Goal: Contribute content: Contribute content

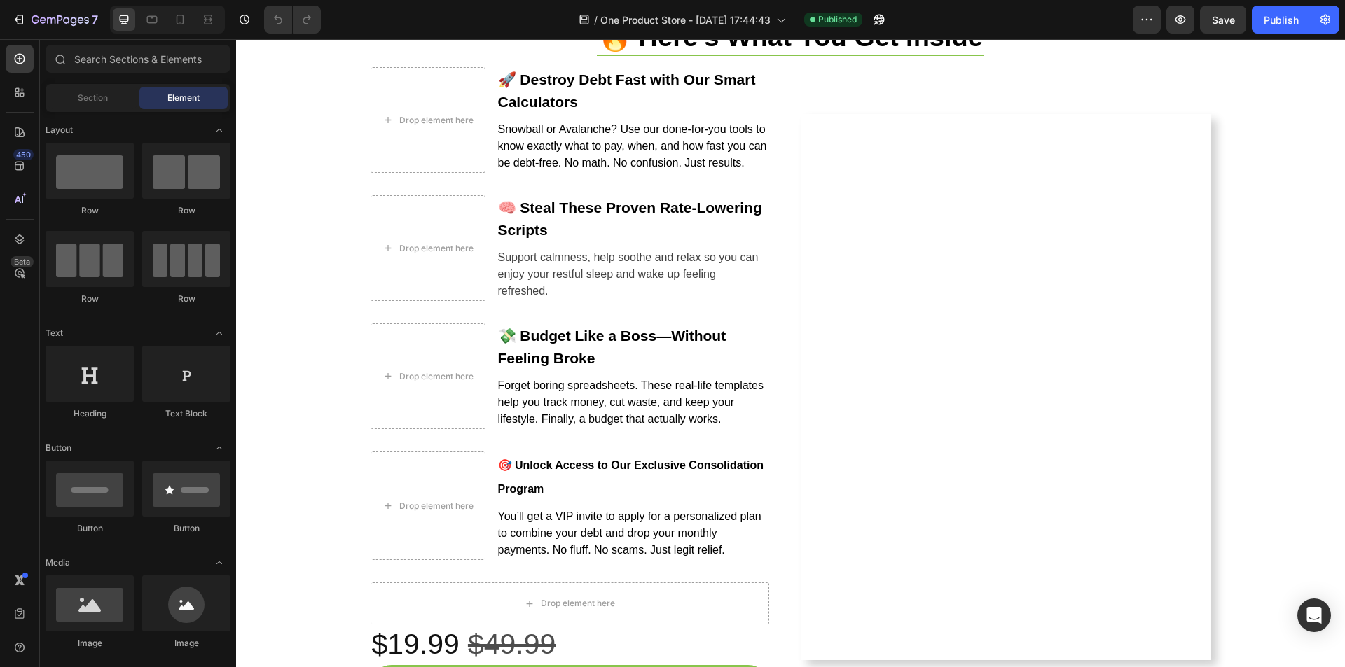
scroll to position [1471, 0]
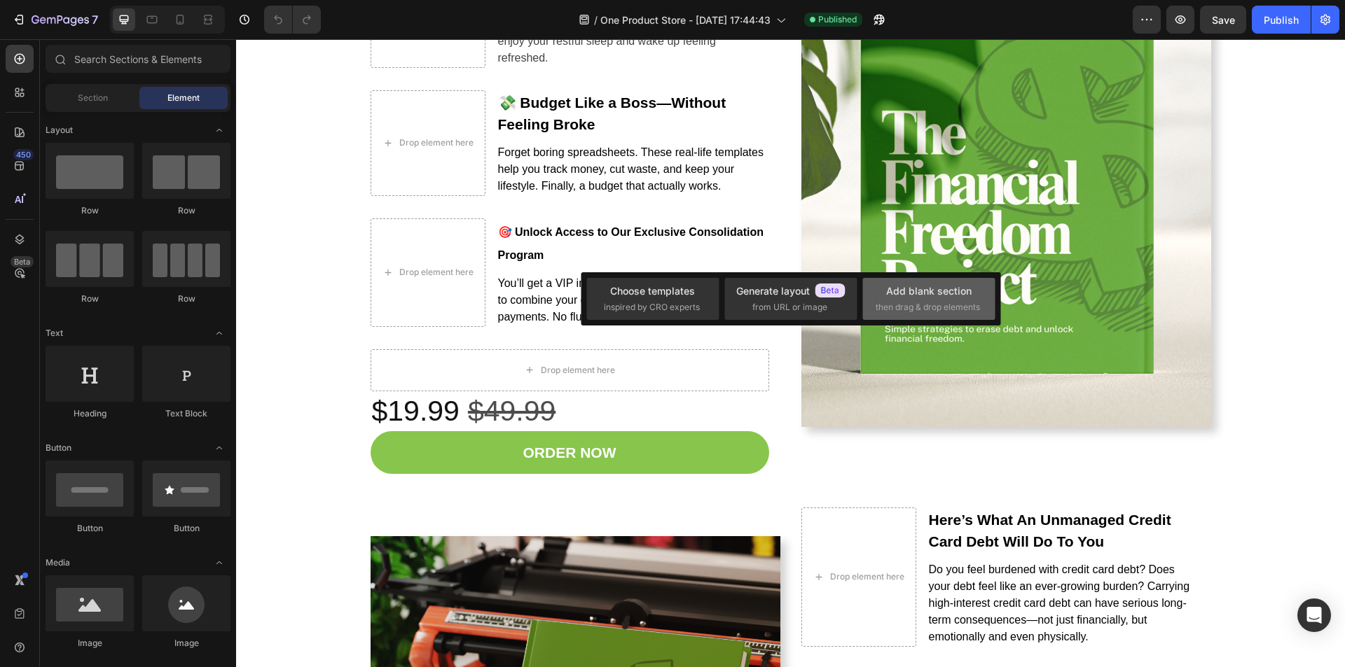
click at [926, 296] on div "Add blank section" at bounding box center [928, 291] width 85 height 15
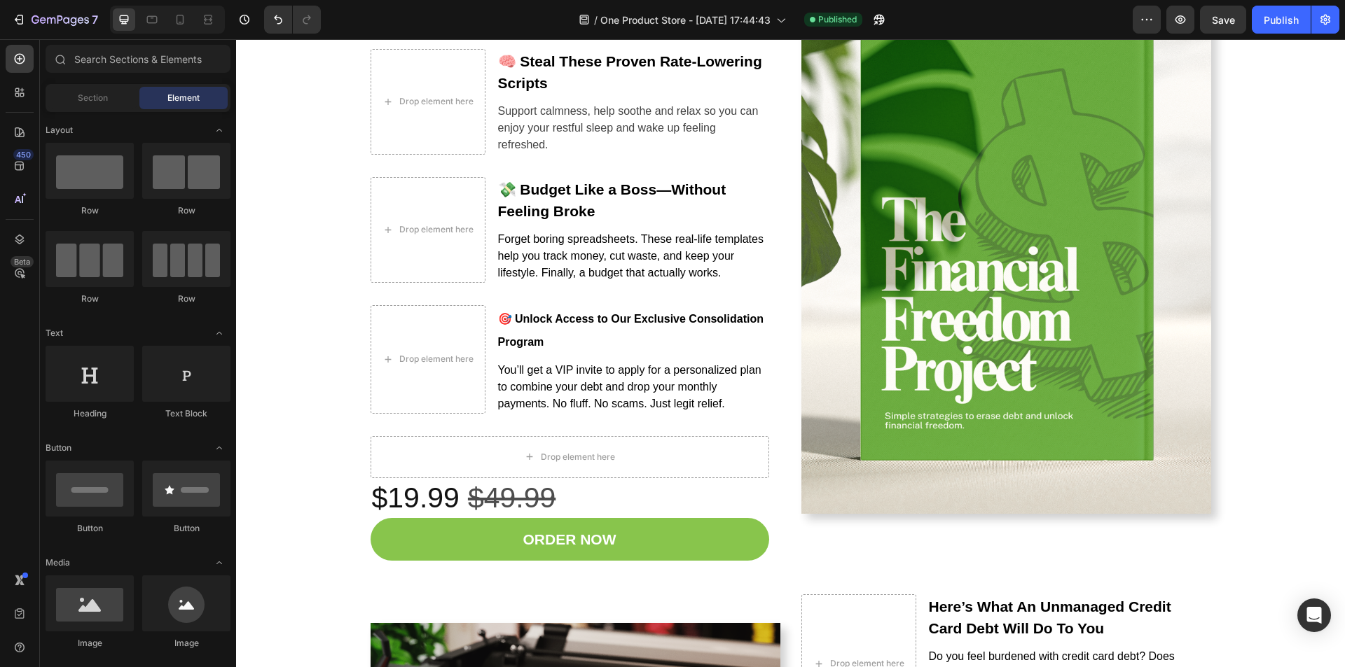
click at [107, 168] on div at bounding box center [90, 171] width 88 height 56
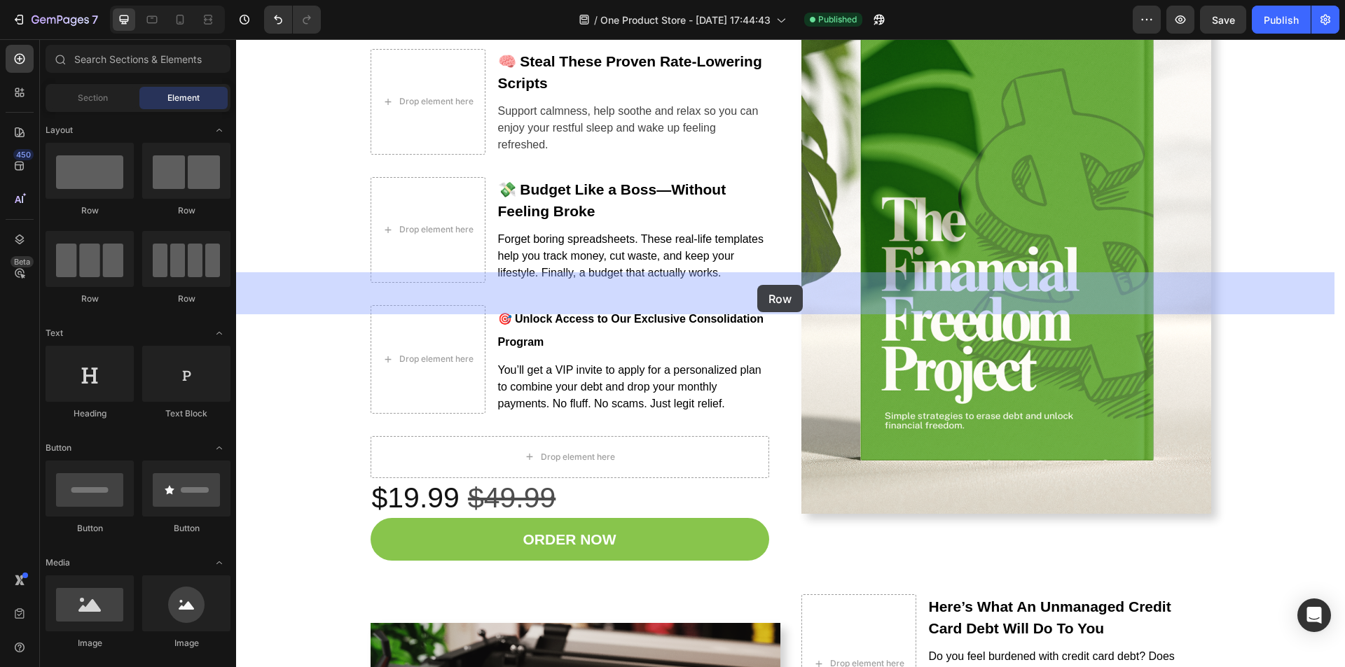
drag, startPoint x: 343, startPoint y: 207, endPoint x: 757, endPoint y: 285, distance: 421.1
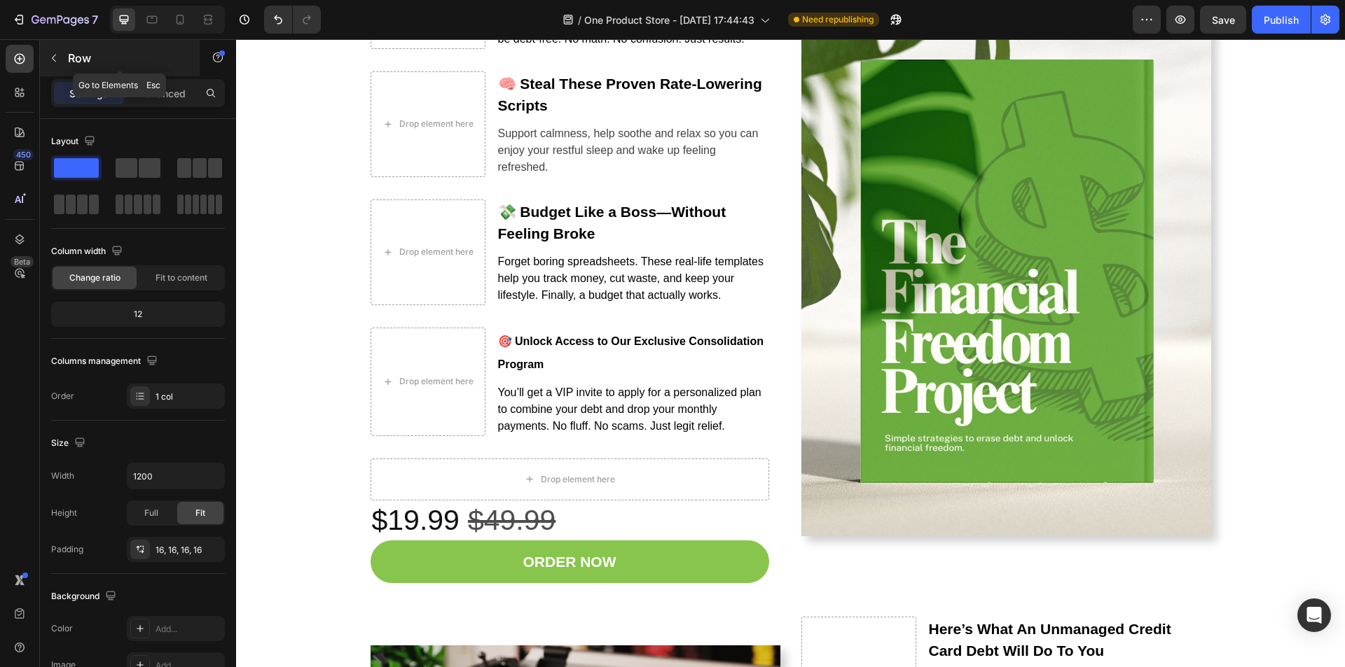
click at [55, 62] on icon "button" at bounding box center [53, 58] width 11 height 11
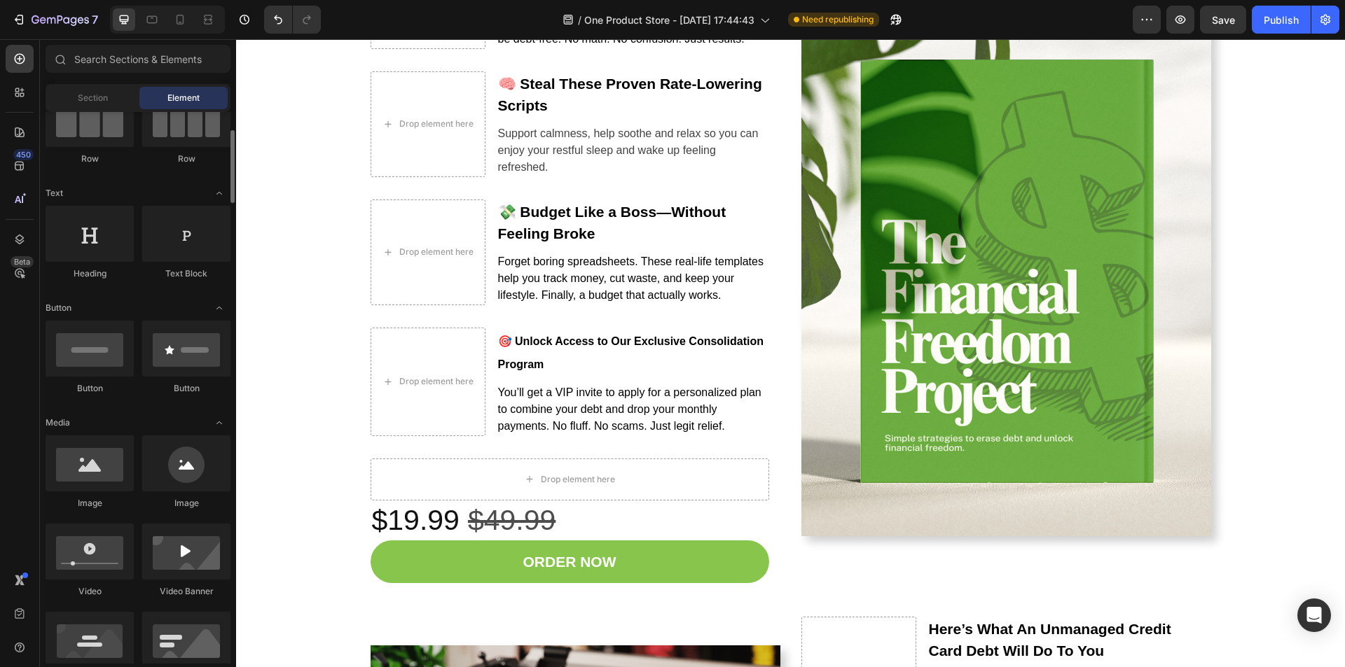
scroll to position [210, 0]
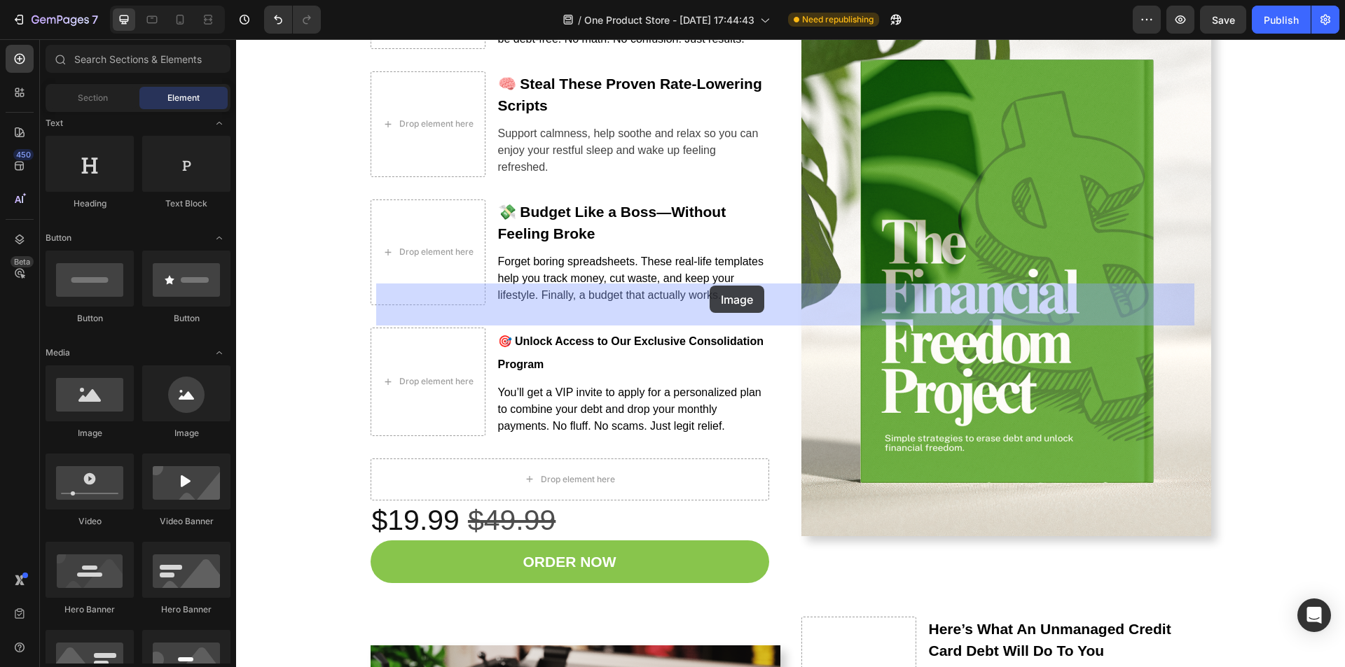
drag, startPoint x: 324, startPoint y: 438, endPoint x: 711, endPoint y: 286, distance: 415.1
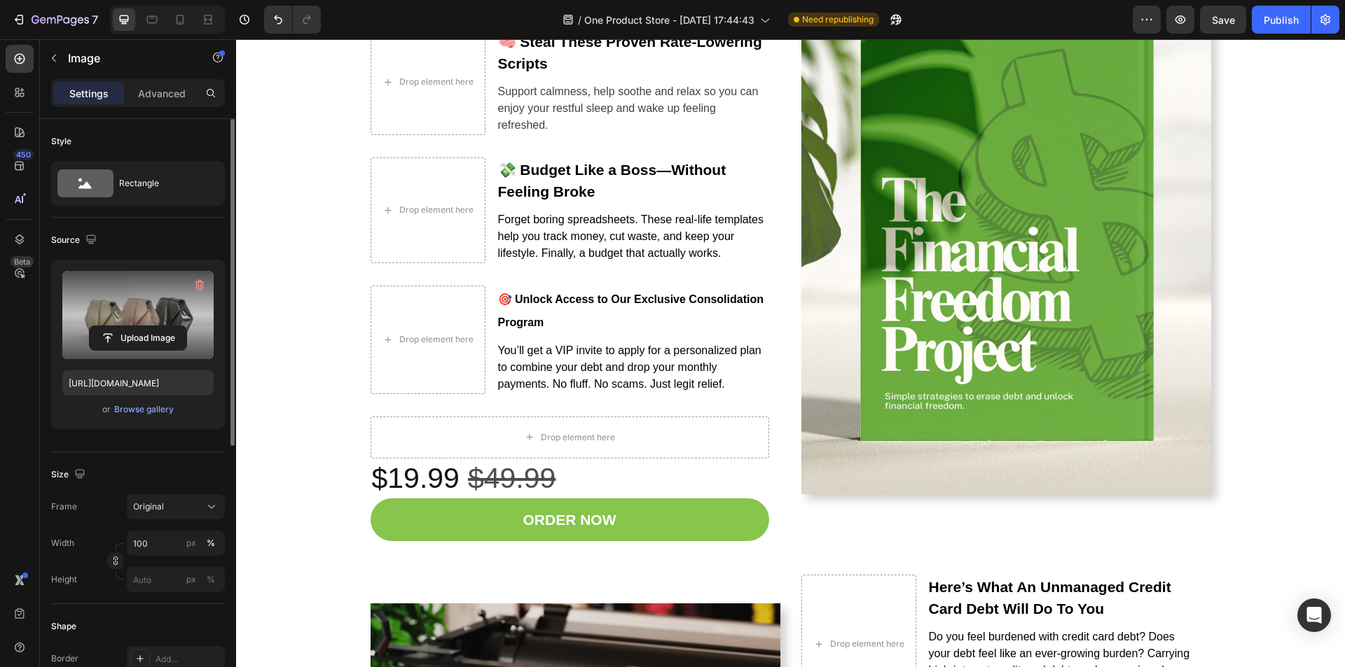
click at [129, 296] on label at bounding box center [137, 315] width 151 height 88
click at [129, 326] on input "file" at bounding box center [138, 338] width 97 height 24
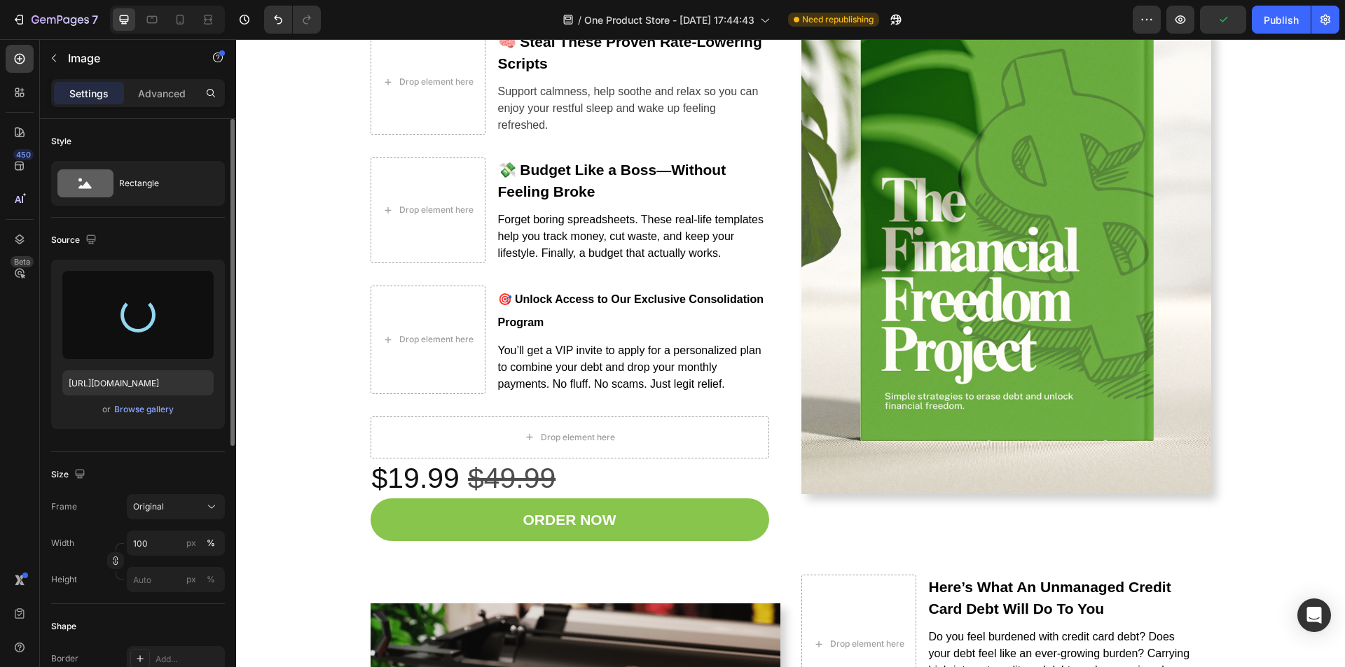
type input "[URL][DOMAIN_NAME]"
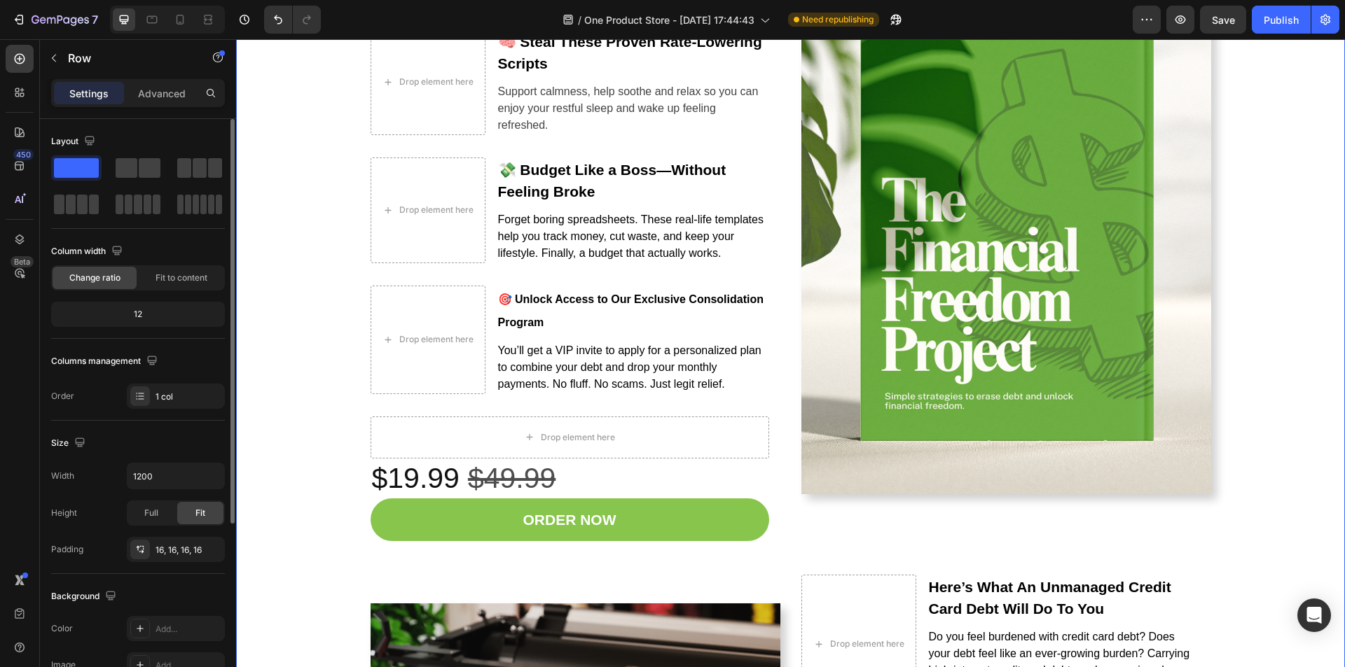
click at [156, 95] on p "Advanced" at bounding box center [162, 93] width 48 height 15
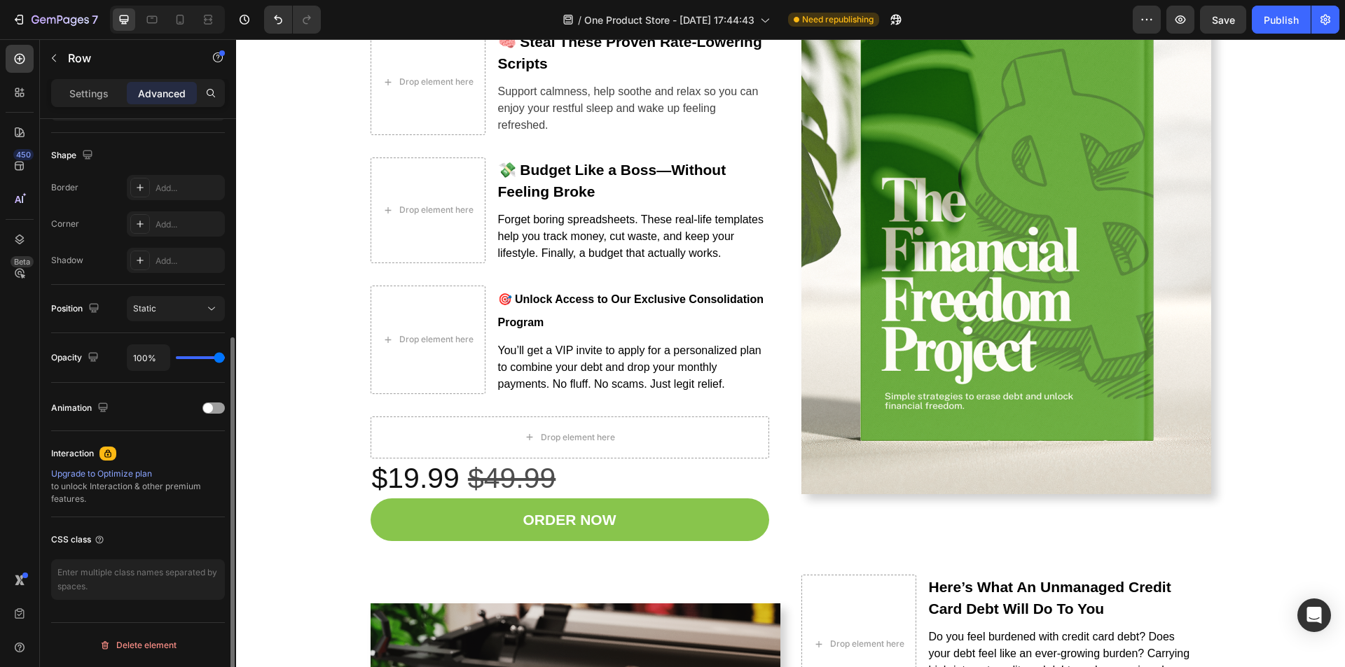
scroll to position [0, 0]
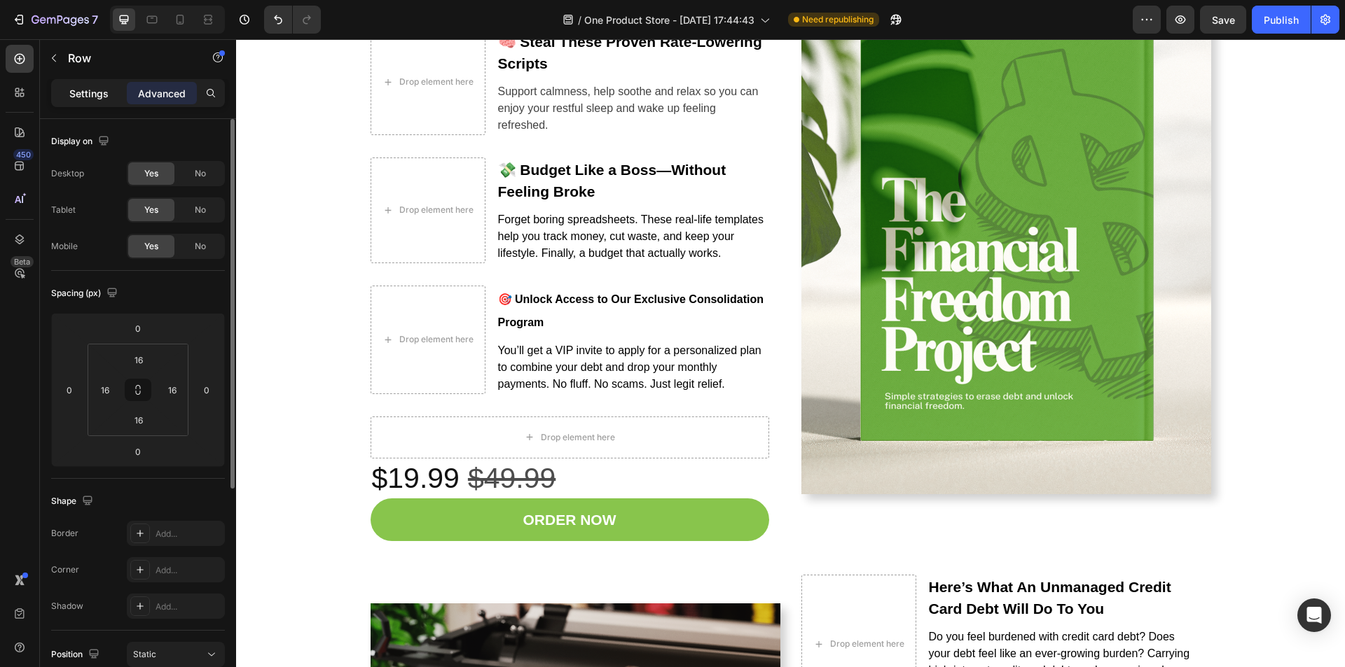
click at [70, 90] on p "Settings" at bounding box center [88, 93] width 39 height 15
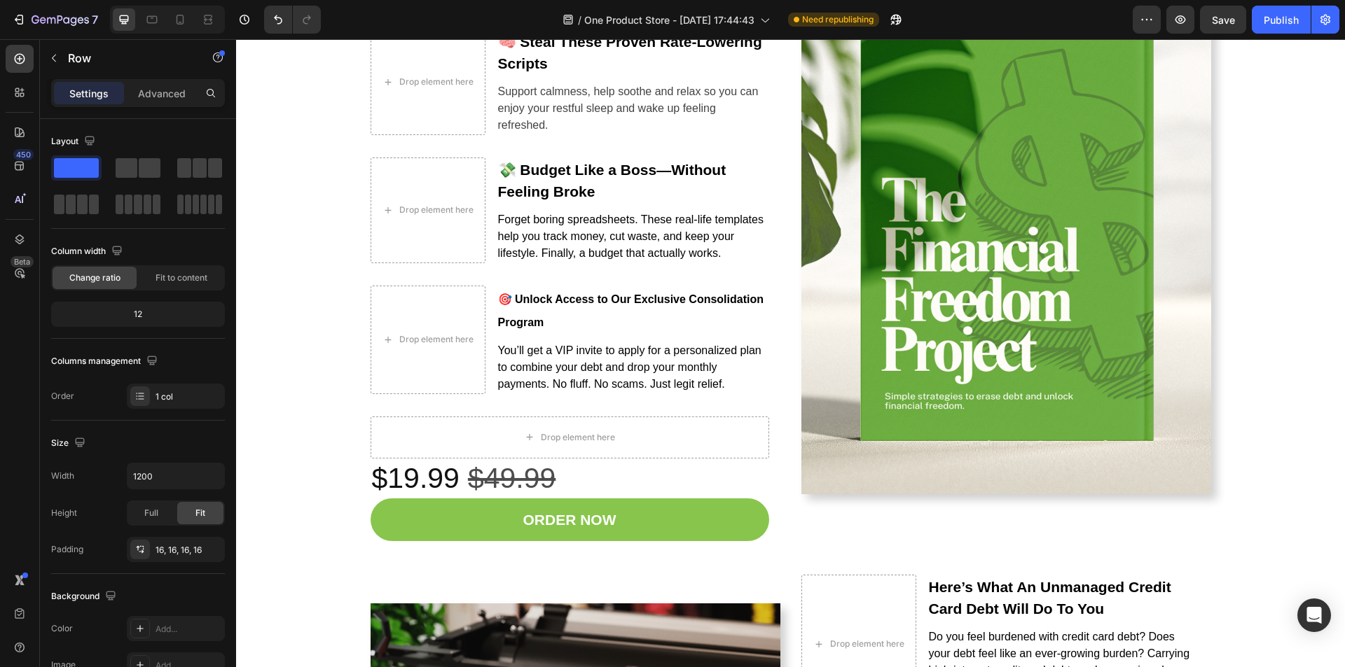
click at [167, 95] on p "Advanced" at bounding box center [162, 93] width 48 height 15
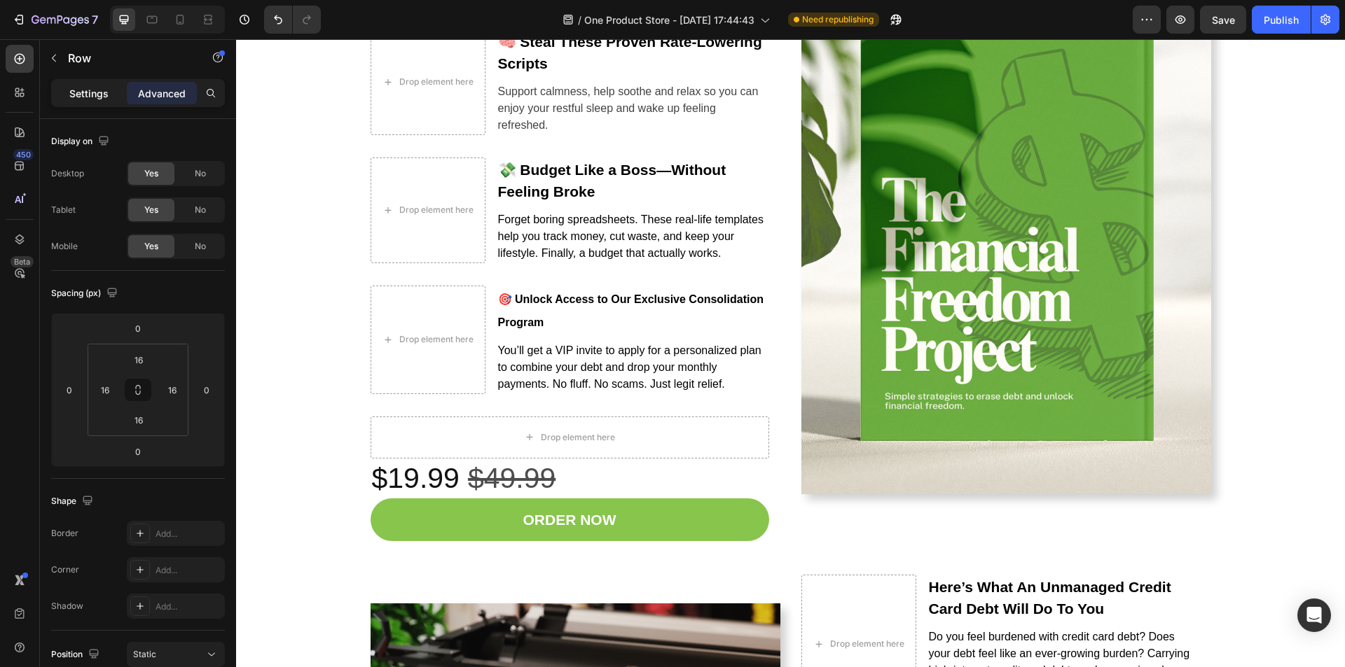
click at [77, 88] on p "Settings" at bounding box center [88, 93] width 39 height 15
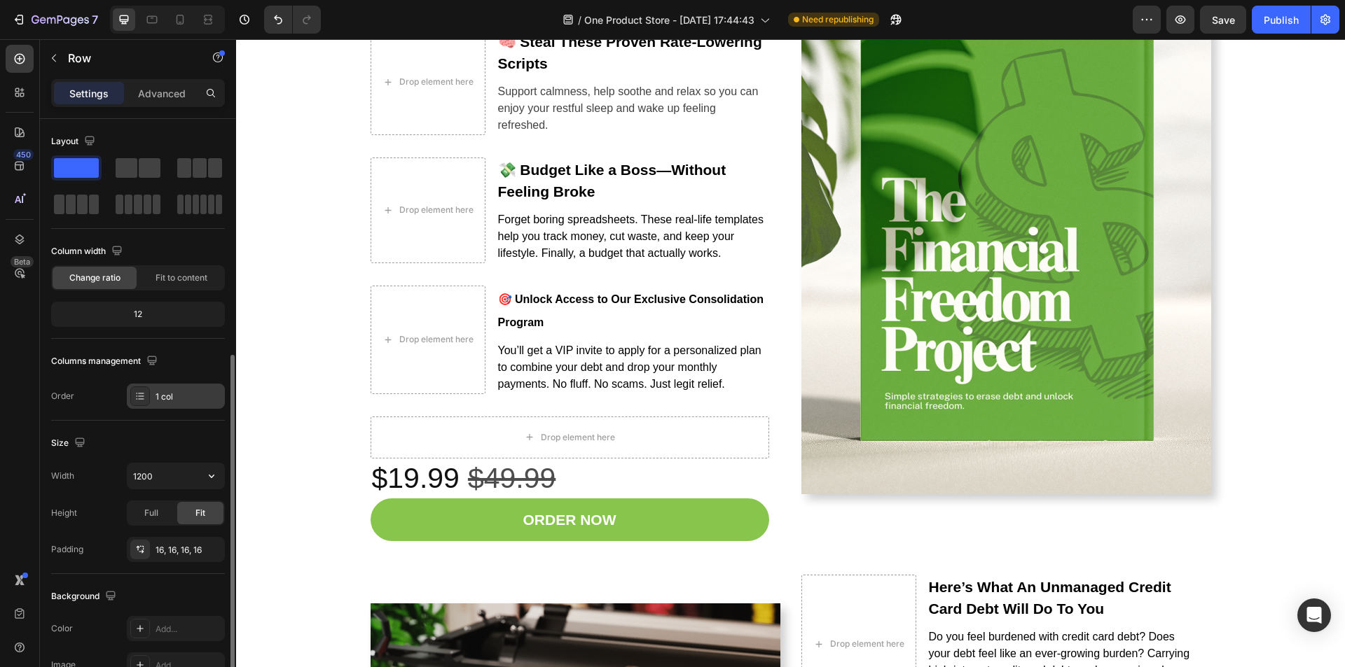
scroll to position [140, 0]
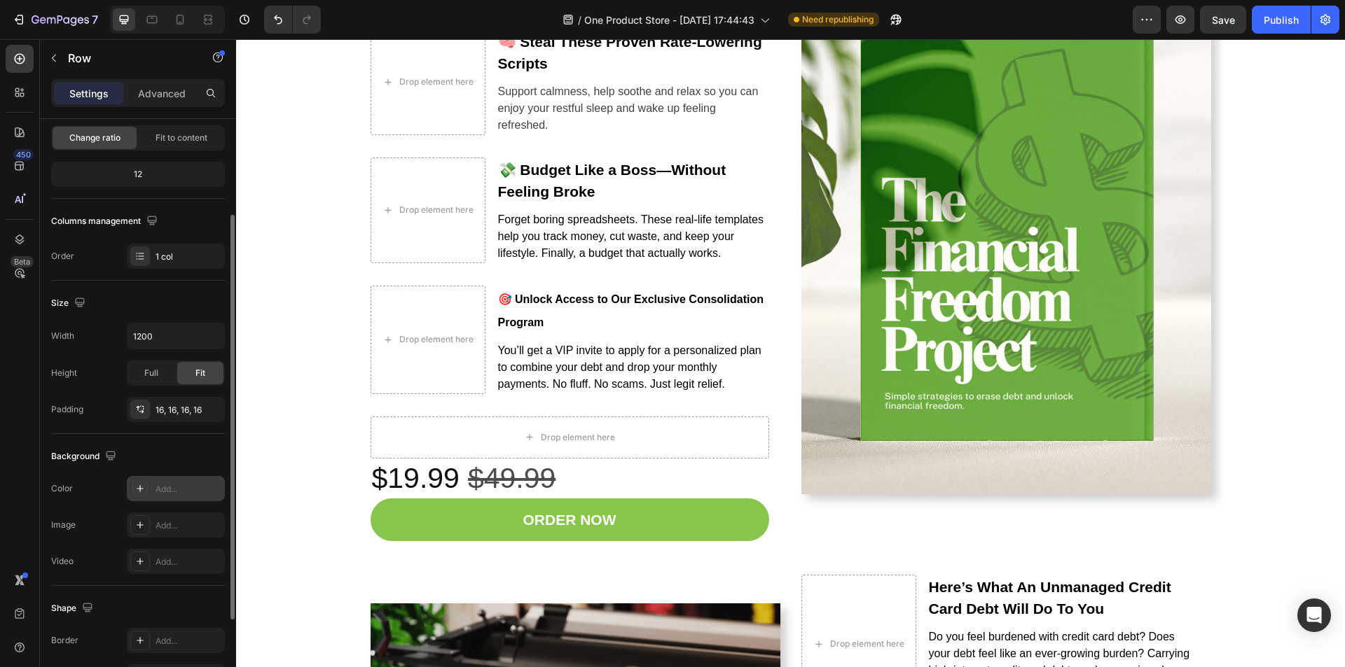
click at [172, 497] on div "Add..." at bounding box center [176, 488] width 98 height 25
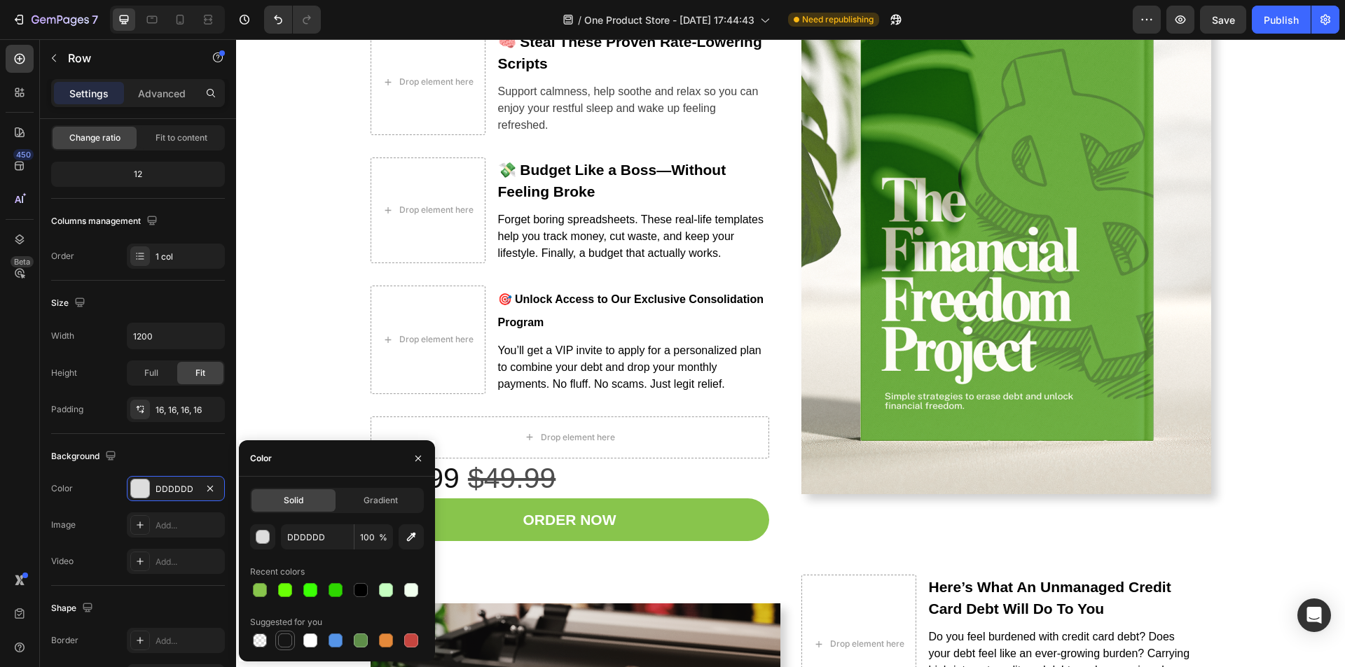
click at [291, 645] on div at bounding box center [285, 641] width 14 height 14
type input "151515"
click at [1279, 32] on button "Publish" at bounding box center [1280, 20] width 59 height 28
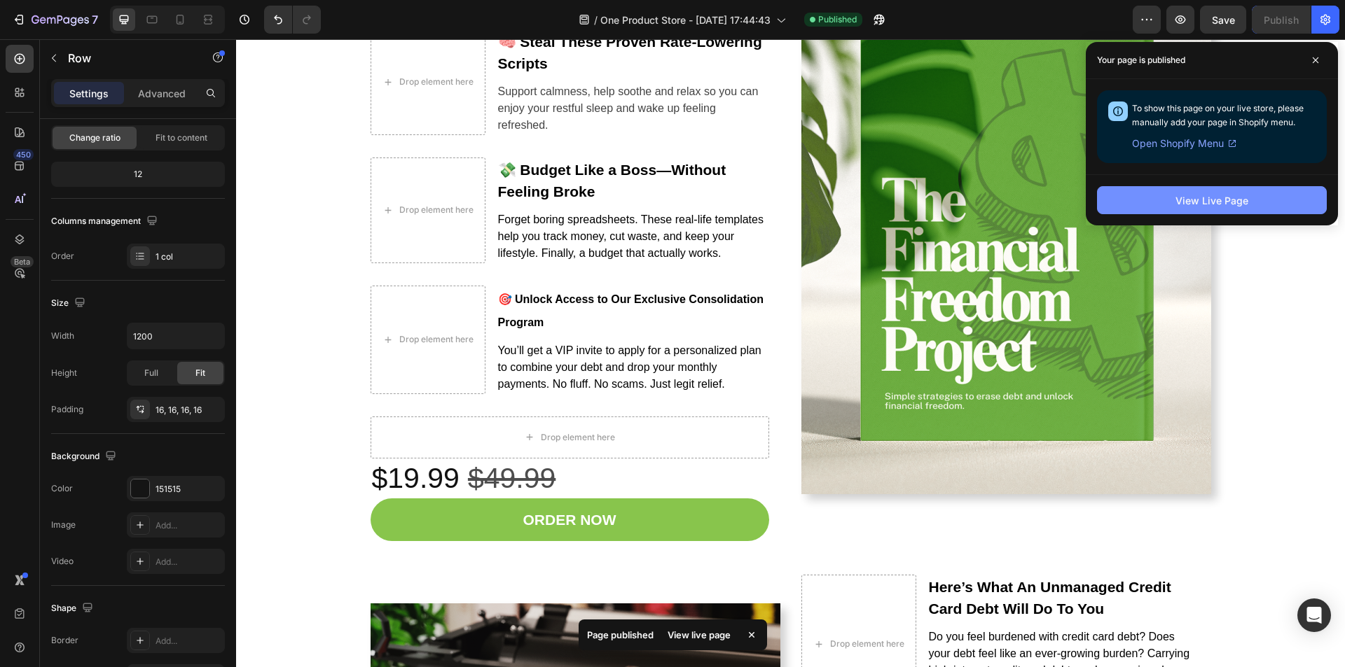
click at [1225, 209] on button "View Live Page" at bounding box center [1212, 200] width 230 height 28
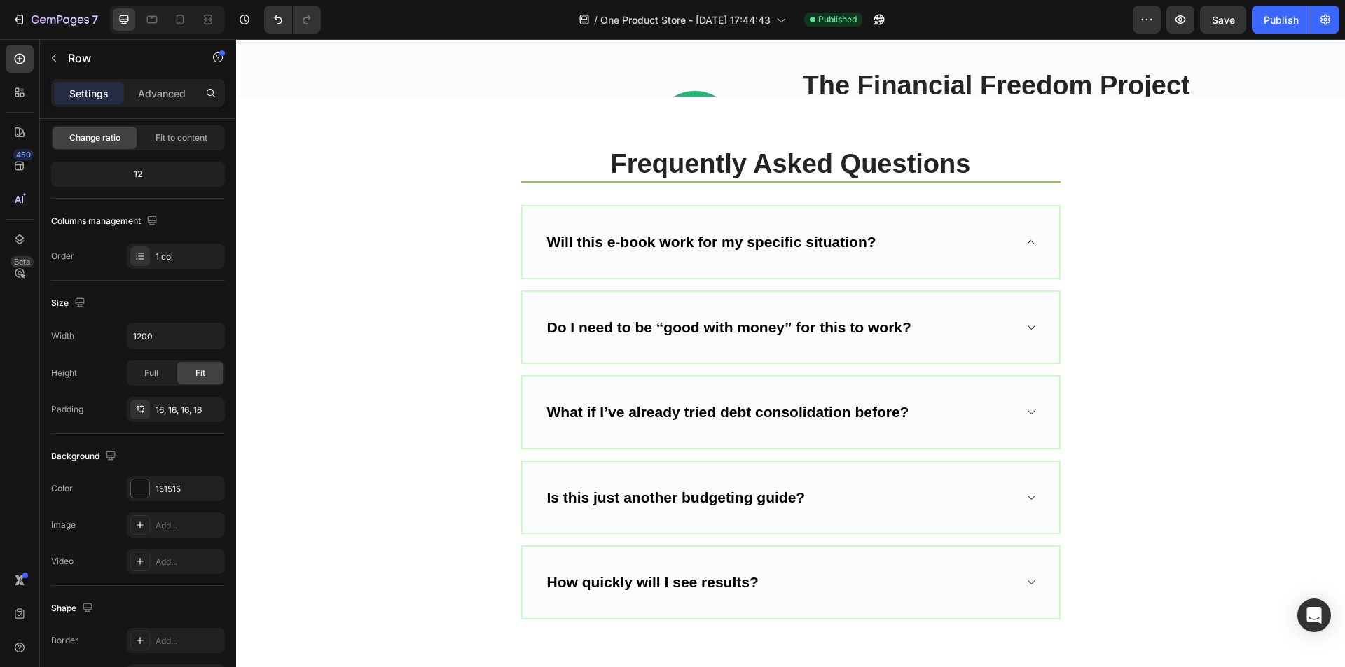
scroll to position [5495, 0]
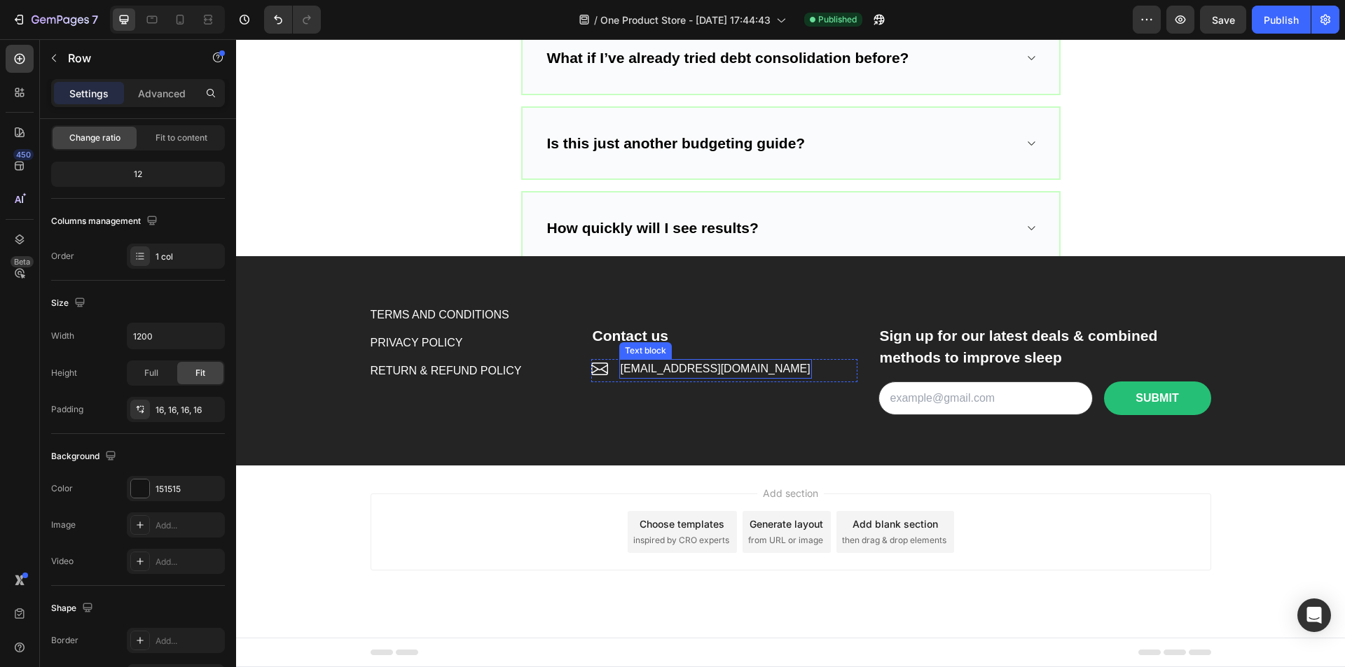
click at [656, 365] on div "TERMS AND CONDITIONS Button PRIVACY POLICY Button RETURN & REFUND POLICY Button…" at bounding box center [790, 361] width 840 height 142
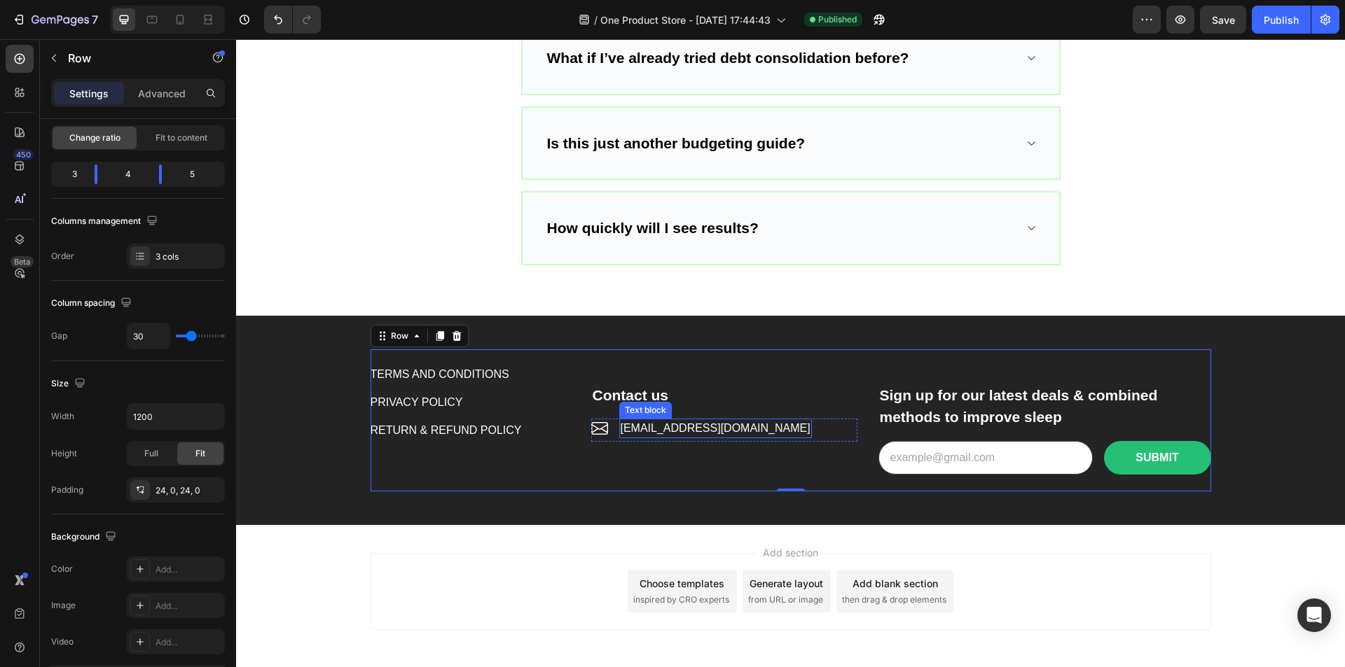
click at [654, 424] on p "[EMAIL_ADDRESS][DOMAIN_NAME]" at bounding box center [715, 428] width 190 height 17
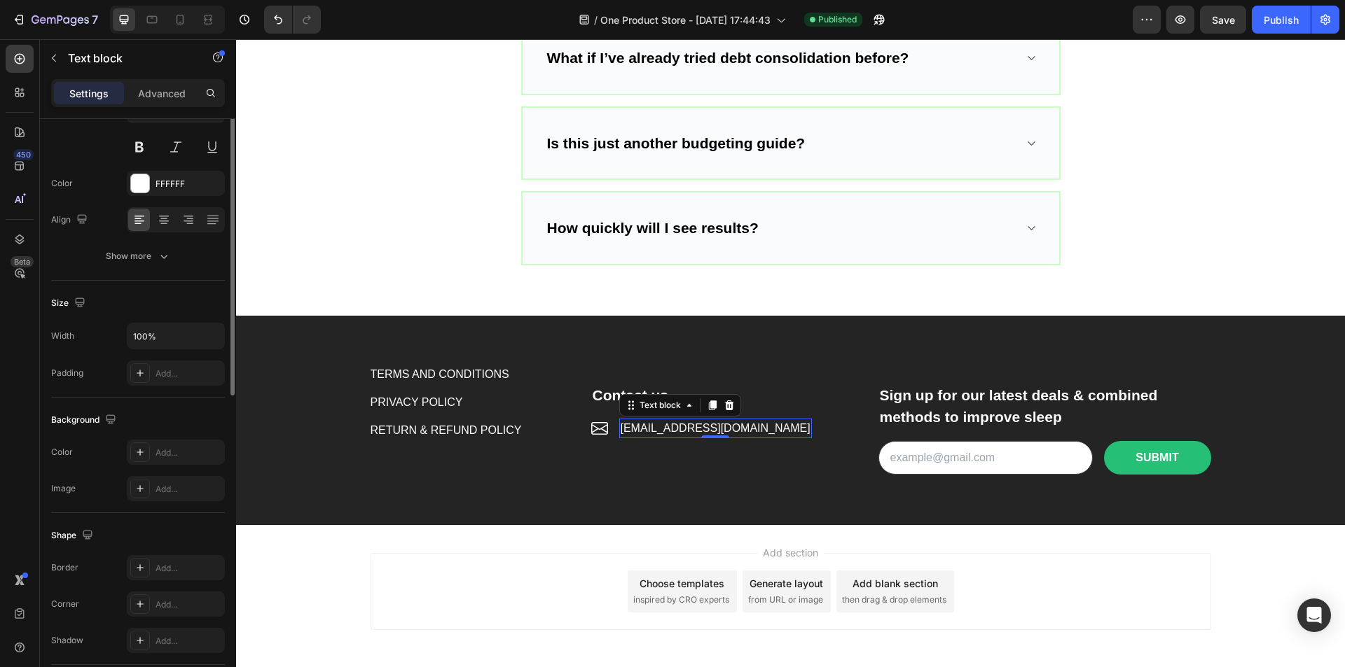
scroll to position [0, 0]
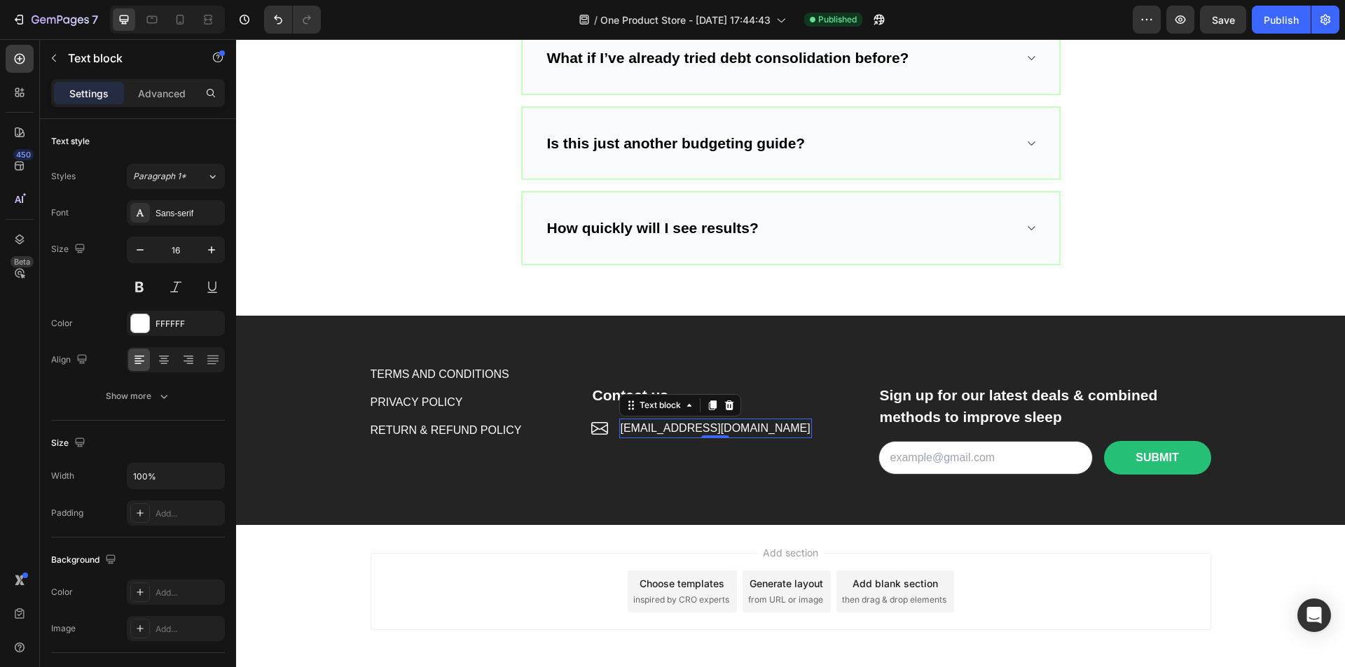
click at [647, 432] on p "[EMAIL_ADDRESS][DOMAIN_NAME]" at bounding box center [715, 428] width 190 height 17
click at [781, 465] on div "Contact us Text block Icon [EMAIL_ADDRESS][DOMAIN_NAME][DATE] Text block 0 Icon…" at bounding box center [724, 420] width 266 height 109
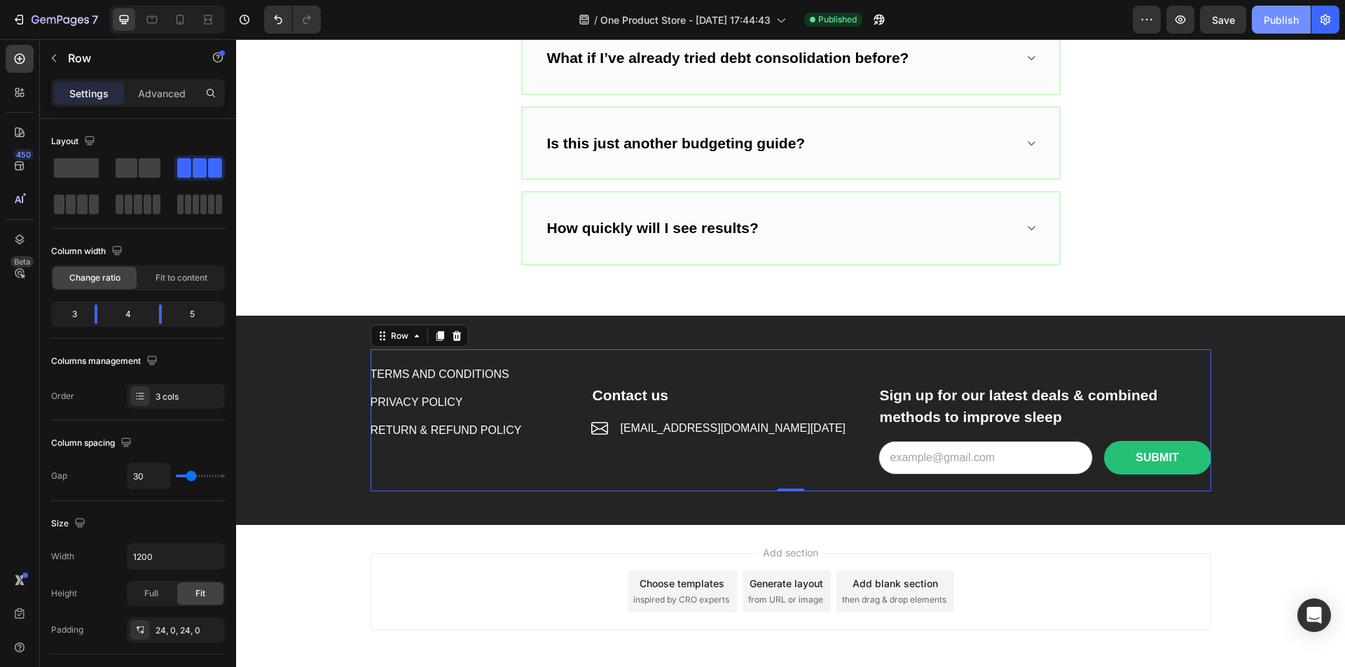
click at [1268, 22] on div "Publish" at bounding box center [1280, 20] width 35 height 15
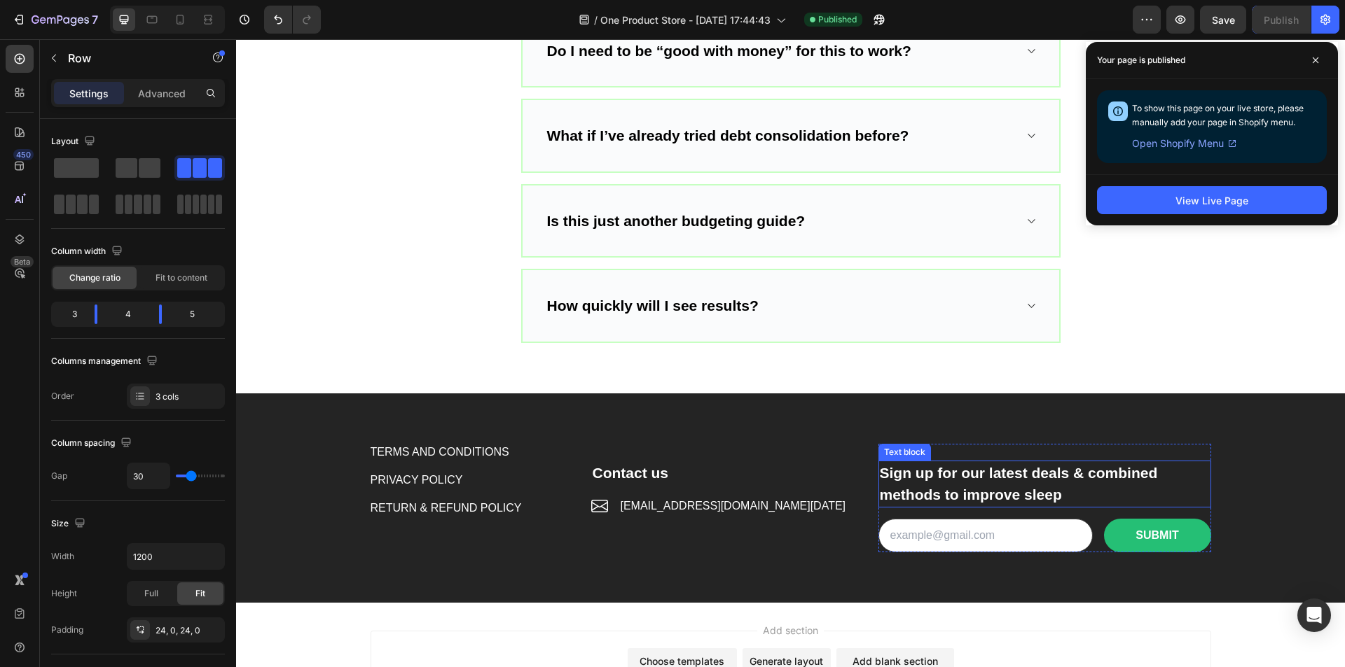
scroll to position [5985, 0]
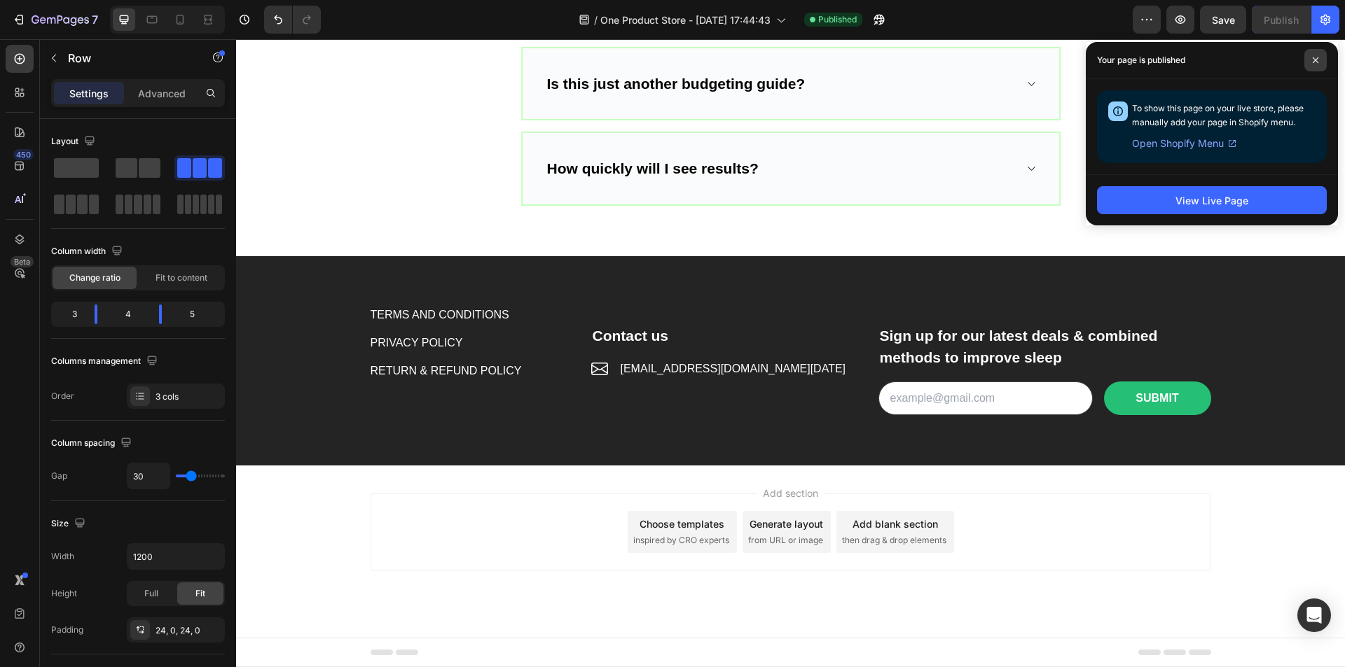
click at [1310, 61] on span at bounding box center [1315, 60] width 22 height 22
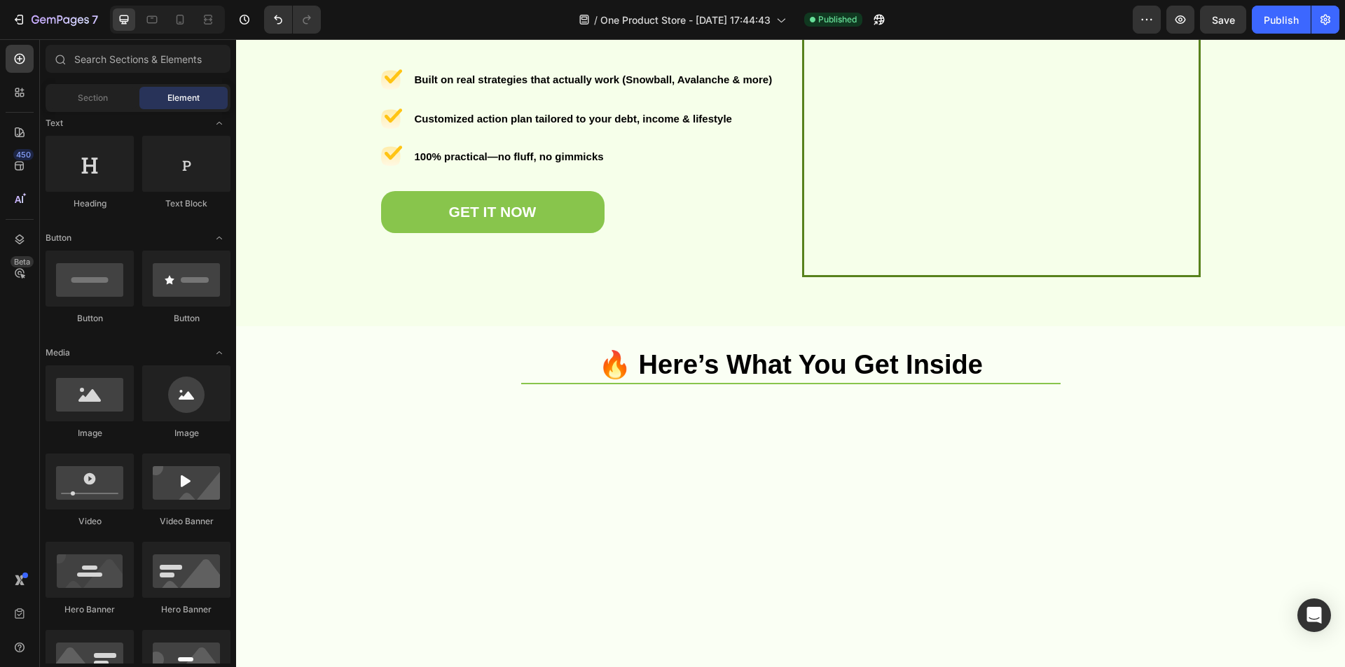
scroll to position [0, 0]
